Goal: Browse casually

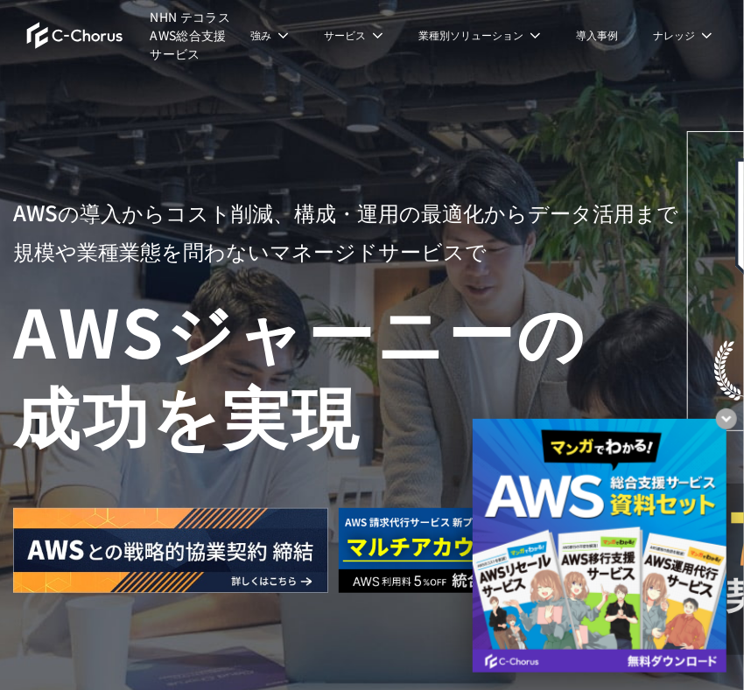
click at [492, 408] on h1 "AWS ジャーニーの 成功を実現" at bounding box center [350, 372] width 674 height 168
